Goal: Information Seeking & Learning: Understand process/instructions

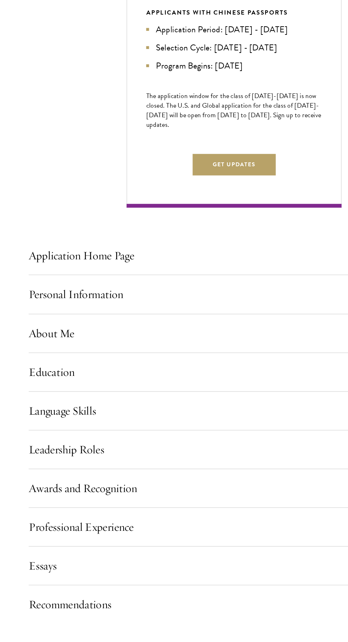
scroll to position [378, 0]
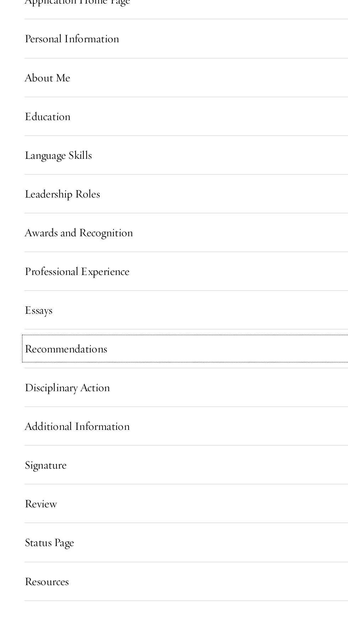
click at [63, 446] on button "Recommendations" at bounding box center [174, 437] width 306 height 17
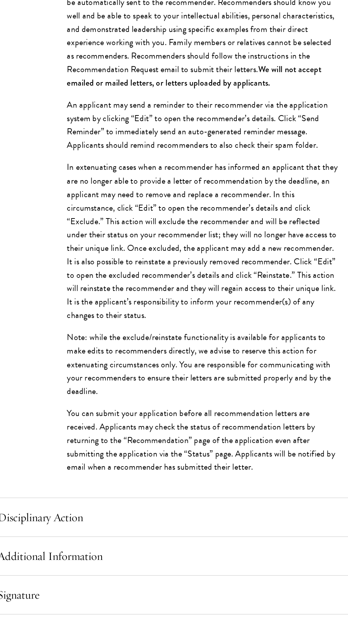
scroll to position [717, 0]
